Goal: Task Accomplishment & Management: Use online tool/utility

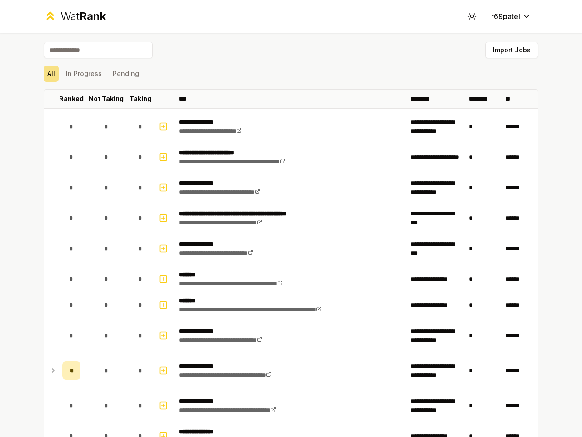
click at [469, 16] on icon at bounding box center [472, 16] width 9 height 9
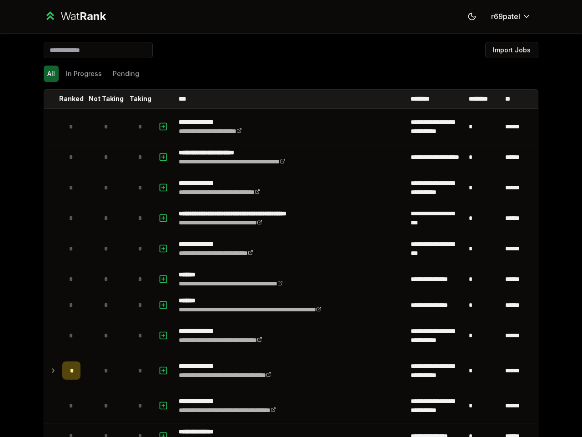
click at [508, 50] on button "Import Jobs" at bounding box center [511, 50] width 53 height 16
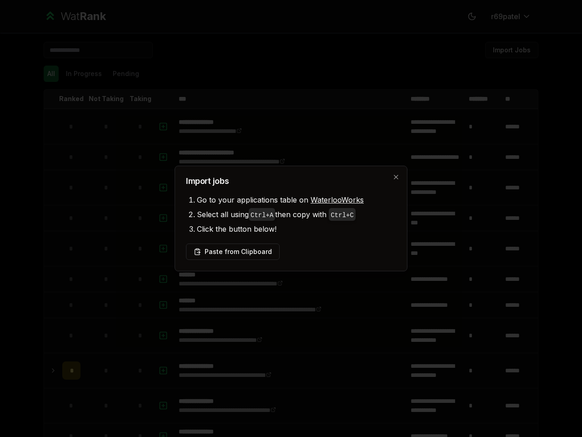
click at [47, 74] on div at bounding box center [291, 218] width 582 height 437
click at [80, 74] on div at bounding box center [291, 218] width 582 height 437
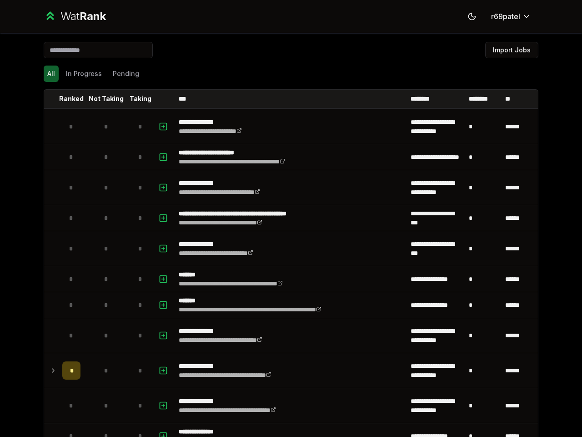
click at [122, 74] on button "Pending" at bounding box center [126, 73] width 34 height 16
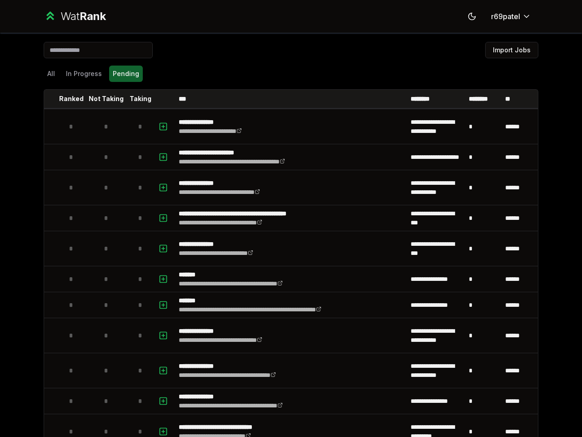
click at [48, 99] on th at bounding box center [51, 99] width 15 height 18
click at [68, 99] on p "Ranked" at bounding box center [71, 98] width 25 height 9
click at [102, 99] on p "Not Taking" at bounding box center [106, 98] width 35 height 9
click at [137, 99] on p "Taking" at bounding box center [141, 98] width 22 height 9
click at [161, 99] on th at bounding box center [164, 99] width 22 height 18
